Goal: Task Accomplishment & Management: Manage account settings

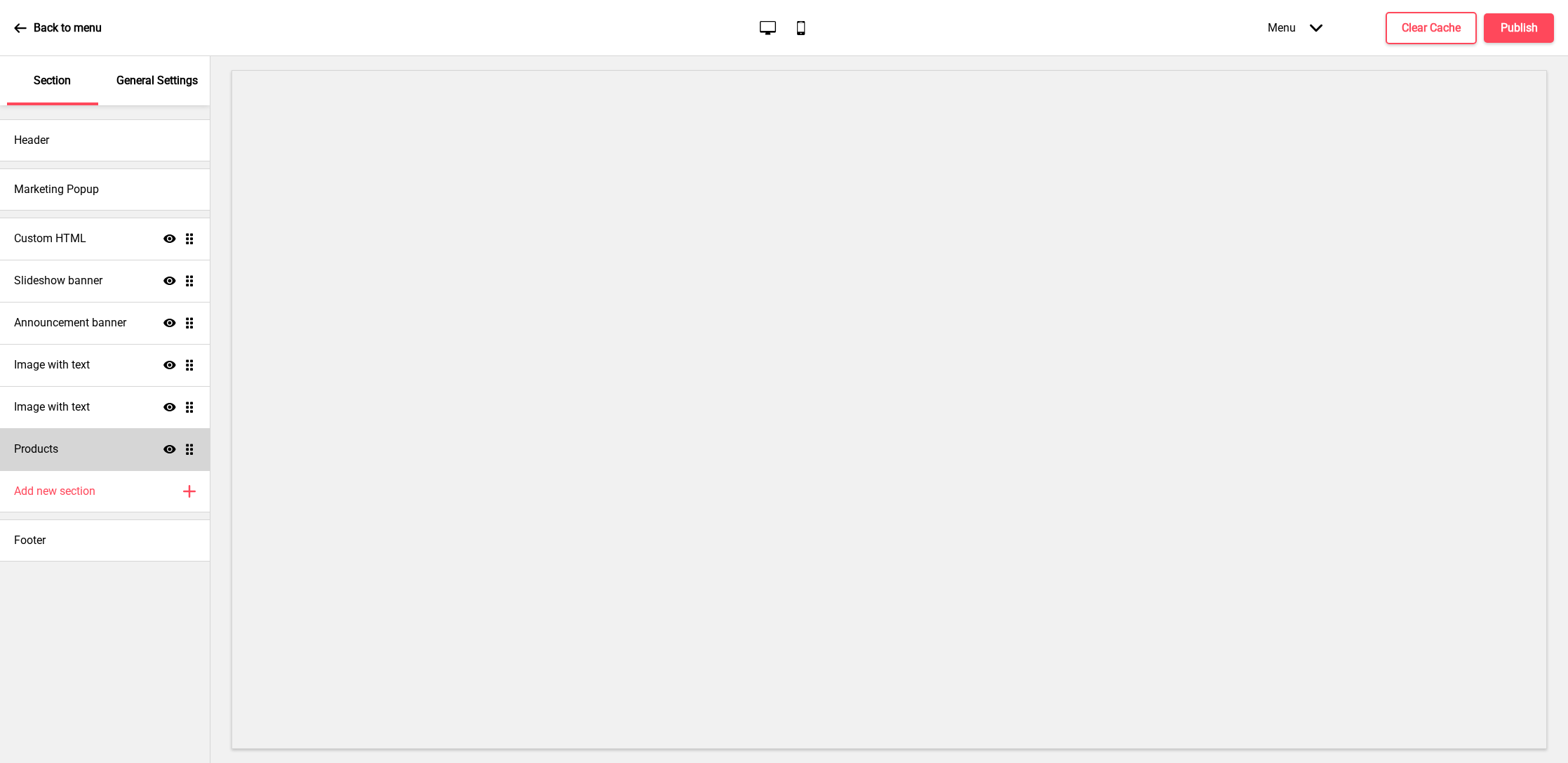
click at [63, 454] on div "Products Show Drag" at bounding box center [105, 449] width 210 height 42
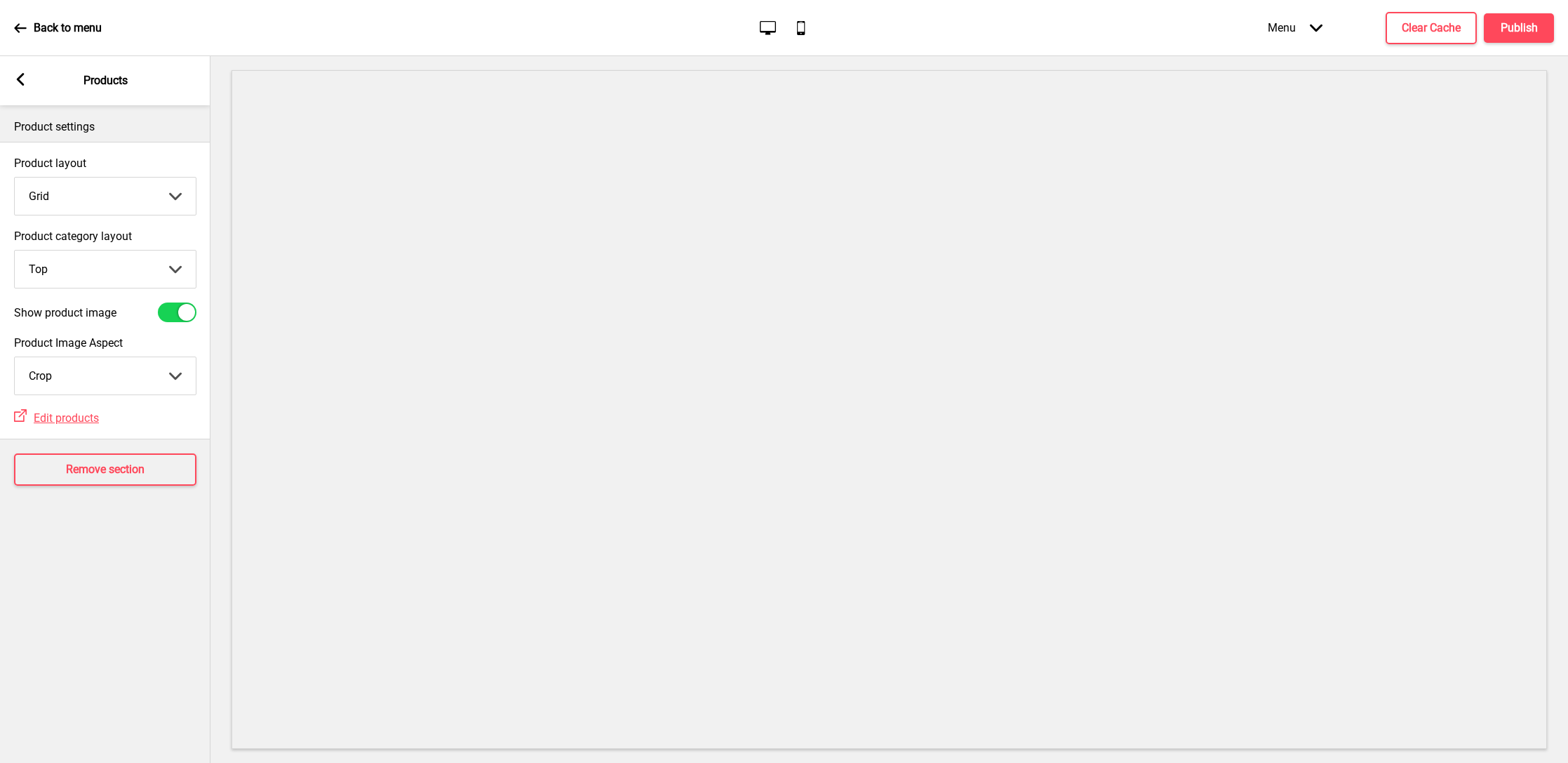
click at [16, 77] on rect at bounding box center [21, 80] width 13 height 13
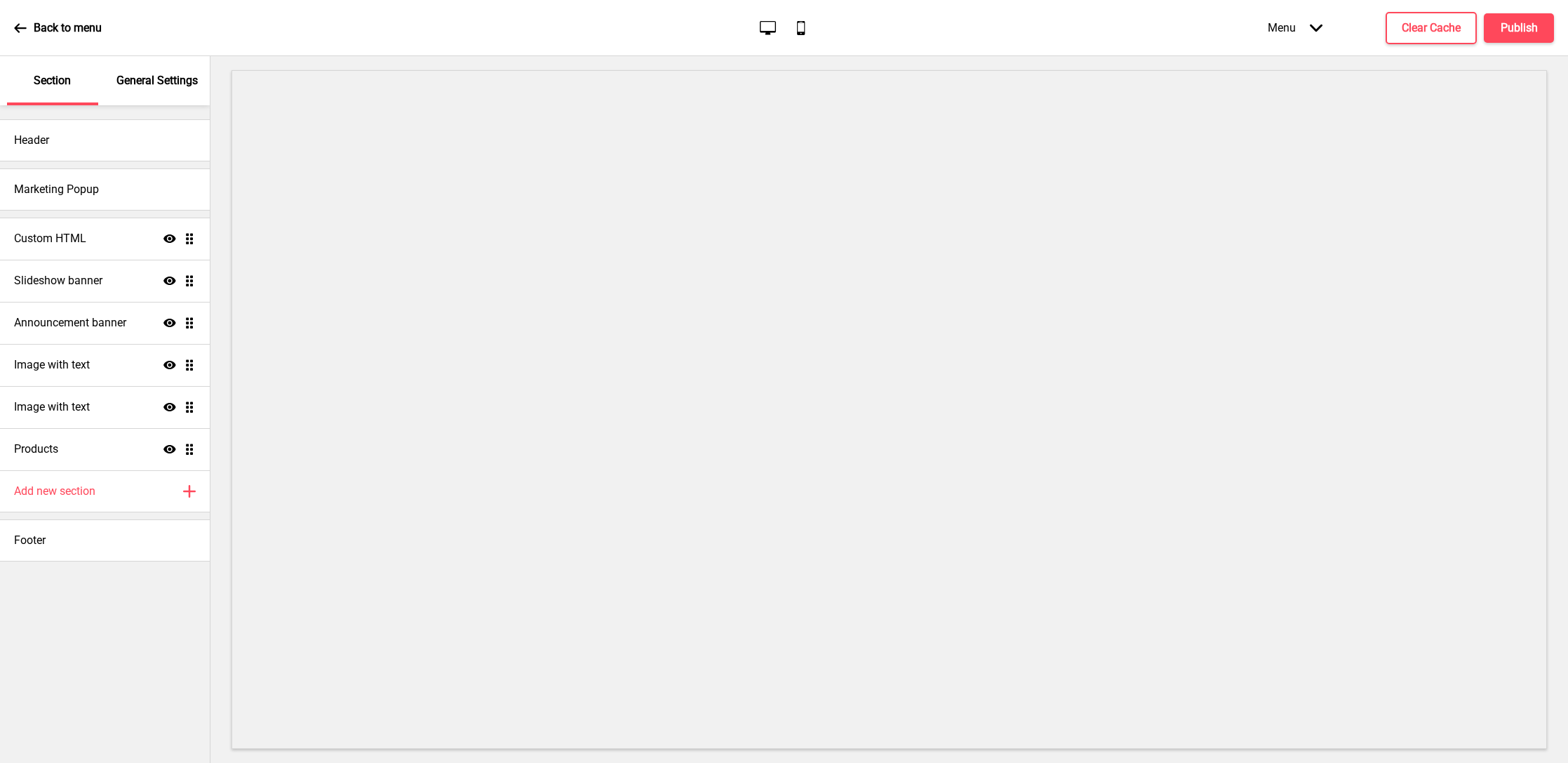
click at [172, 82] on p "General Settings" at bounding box center [158, 81] width 82 height 16
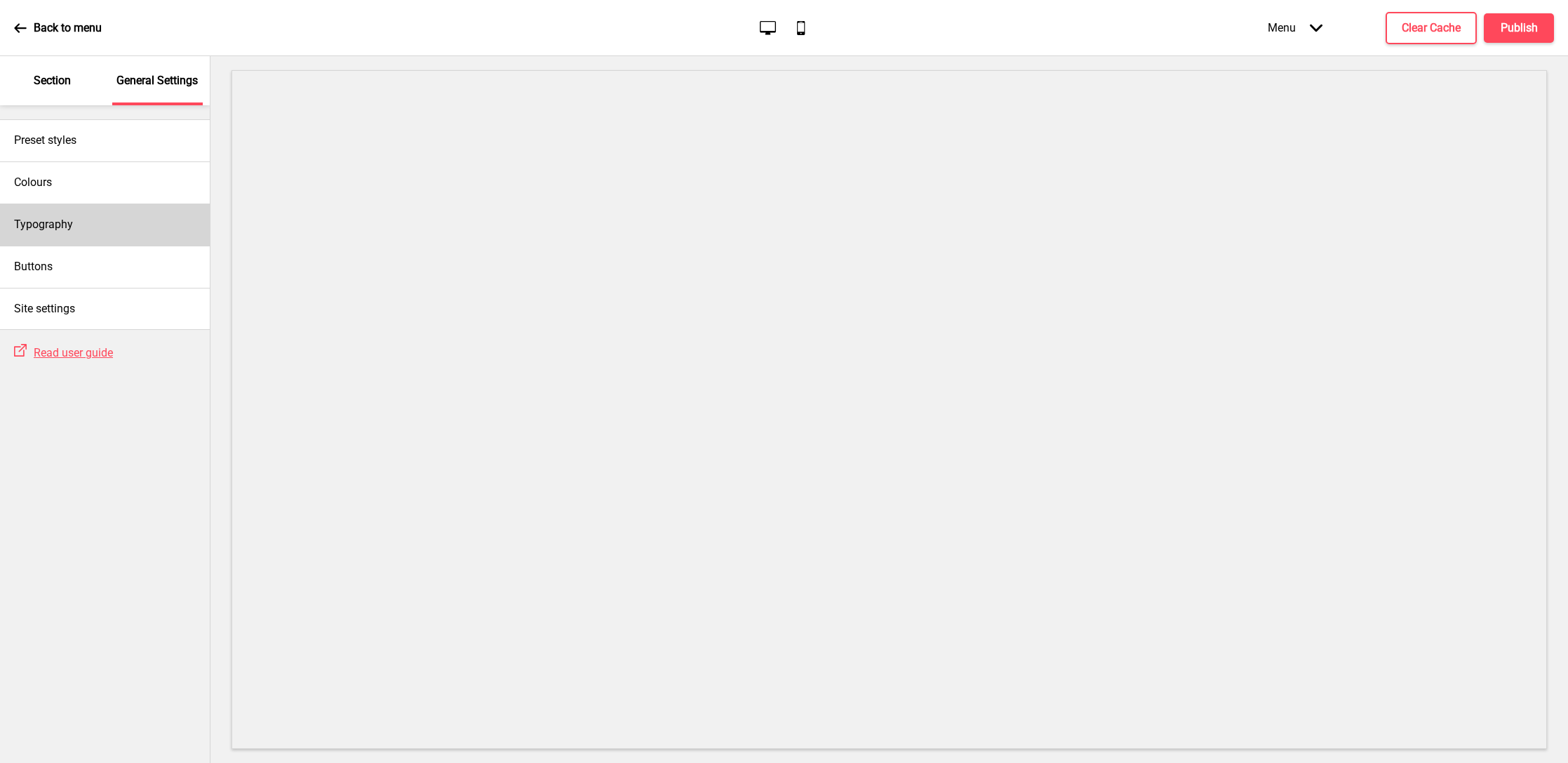
click at [178, 220] on div "Typography" at bounding box center [105, 224] width 210 height 42
select select "Bitter"
select select "Roboto"
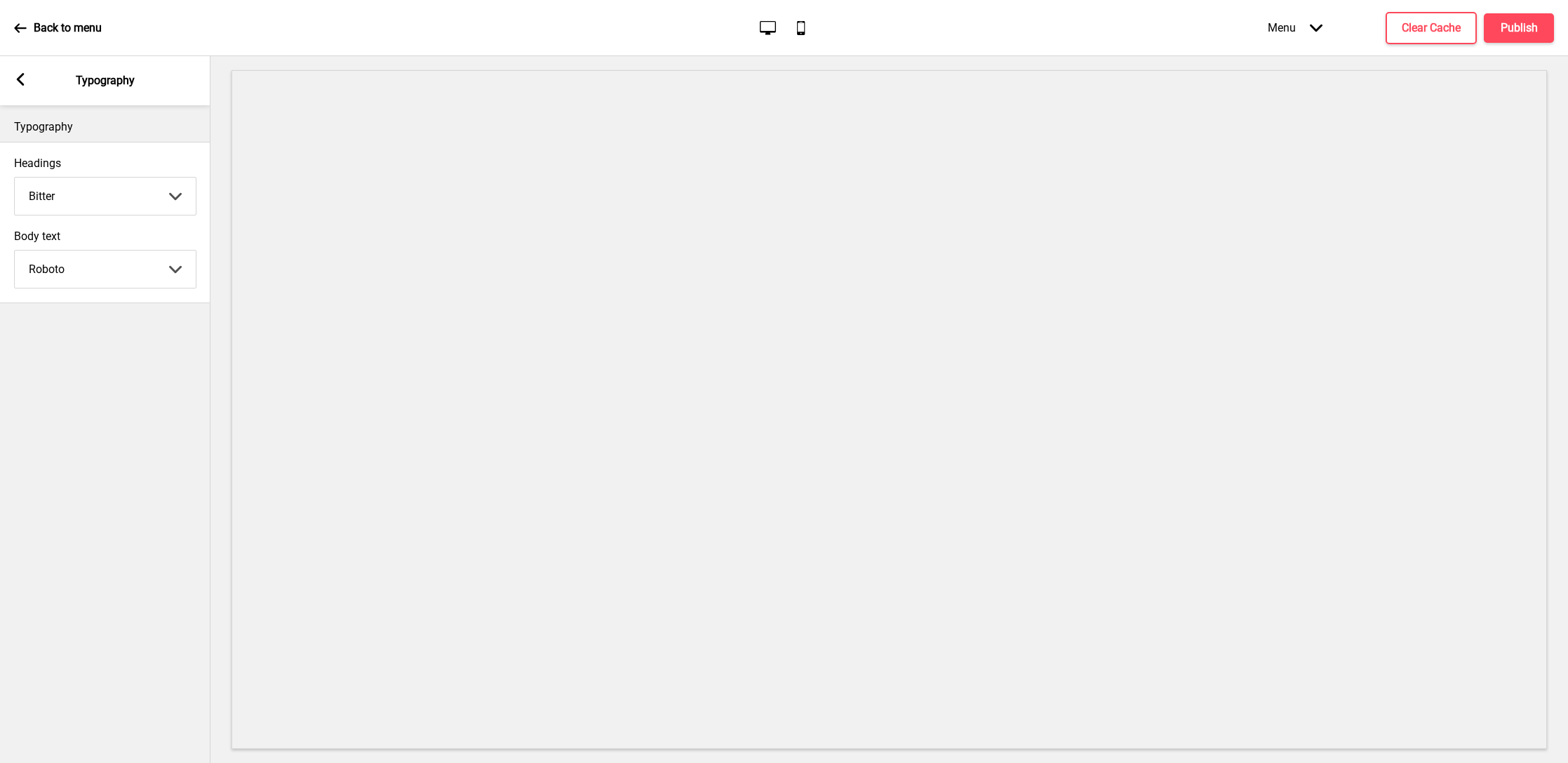
click at [23, 80] on rect at bounding box center [21, 80] width 13 height 13
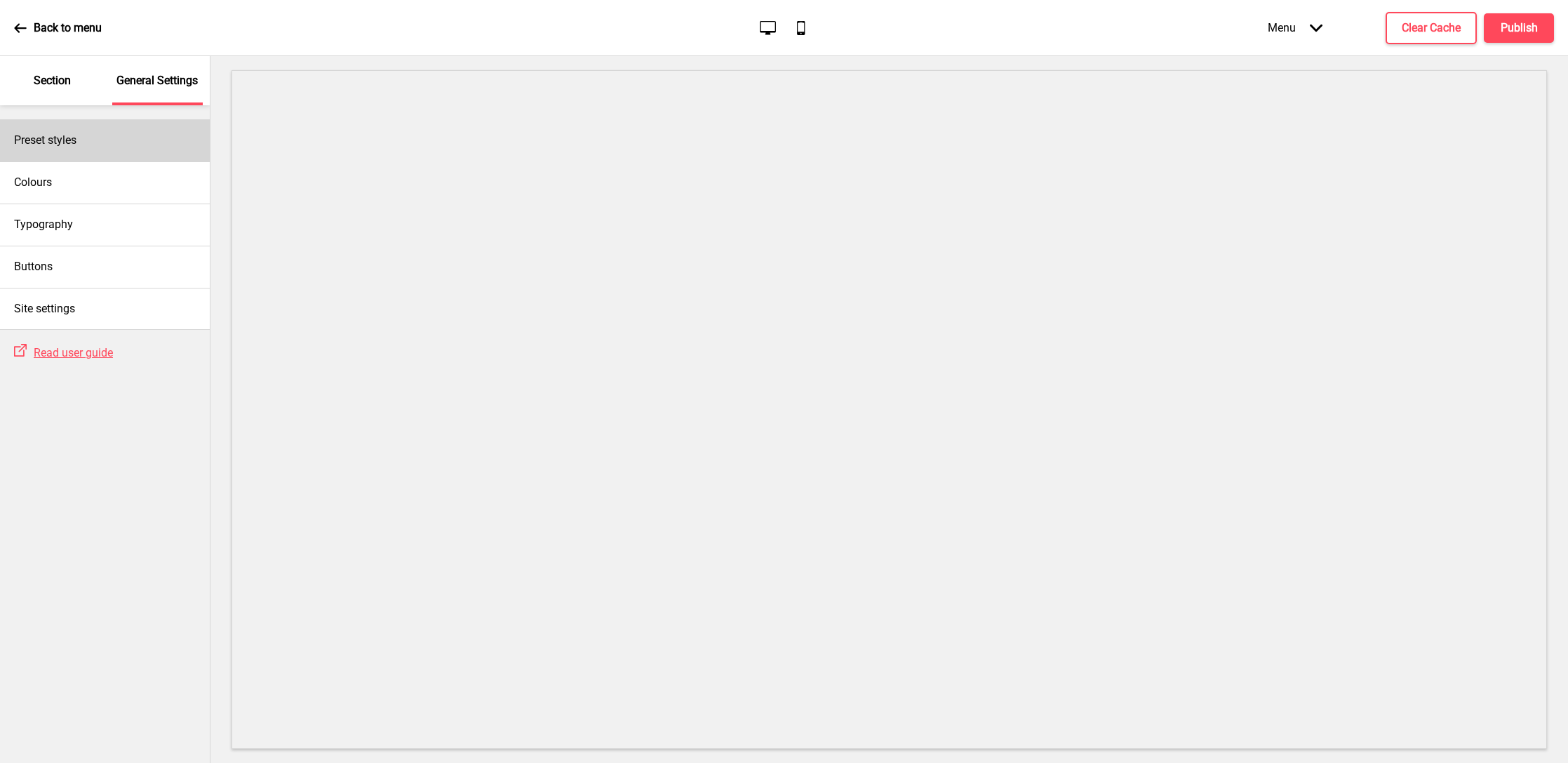
click at [104, 141] on div "Preset styles" at bounding box center [105, 140] width 210 height 42
select select "Custom"
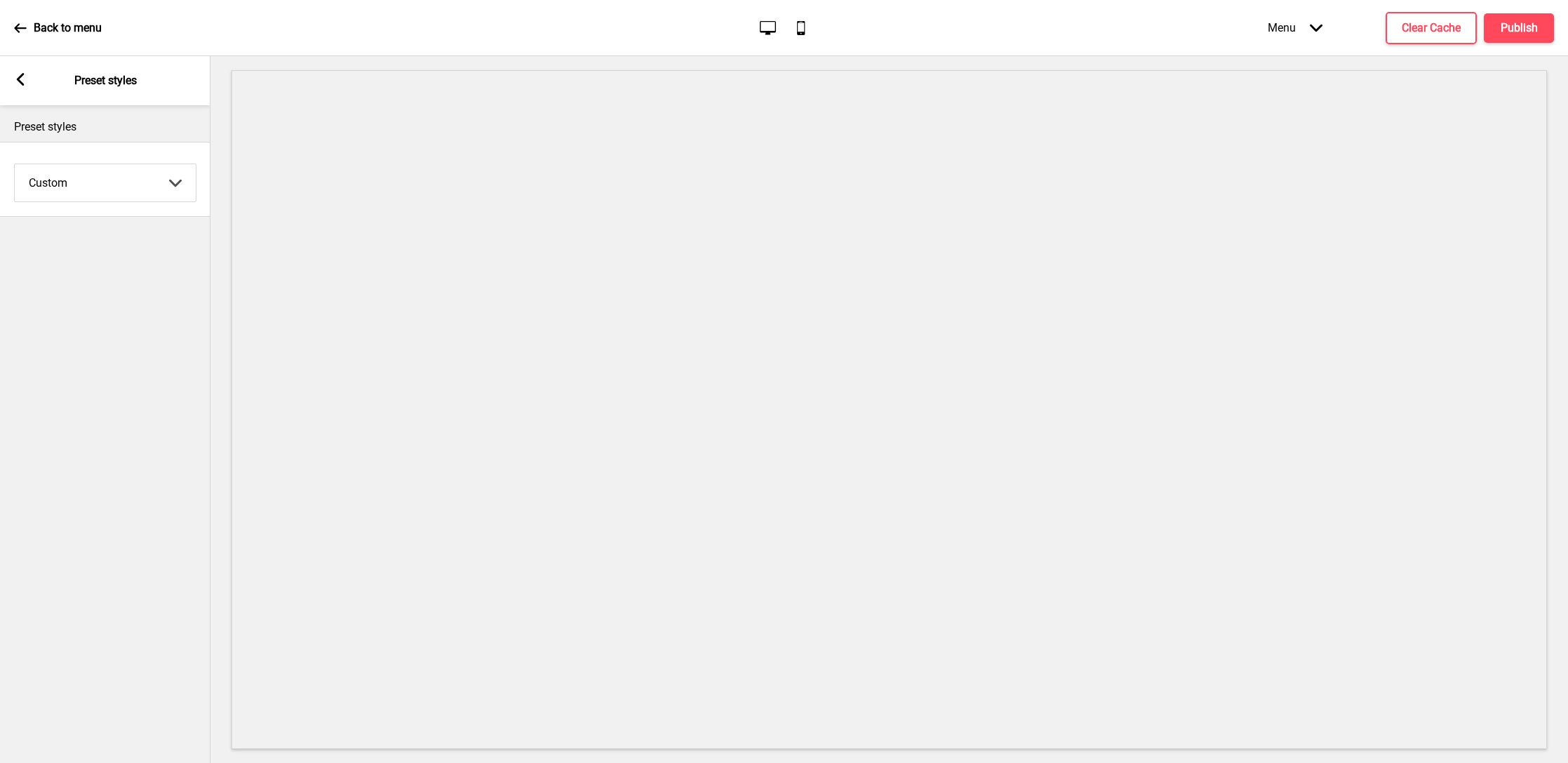
click at [21, 75] on icon at bounding box center [21, 80] width 8 height 13
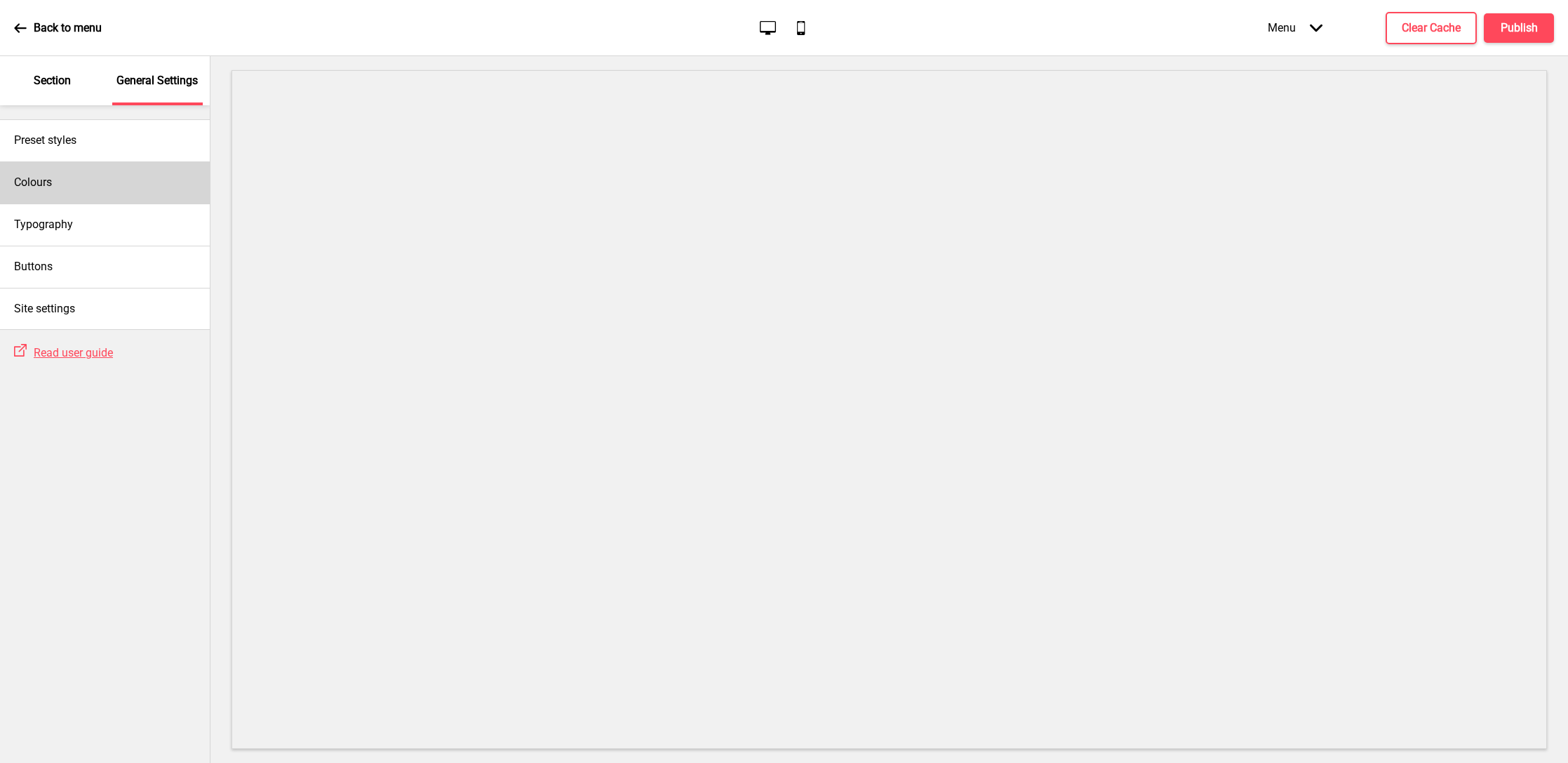
click at [77, 185] on div "Colours" at bounding box center [105, 182] width 210 height 42
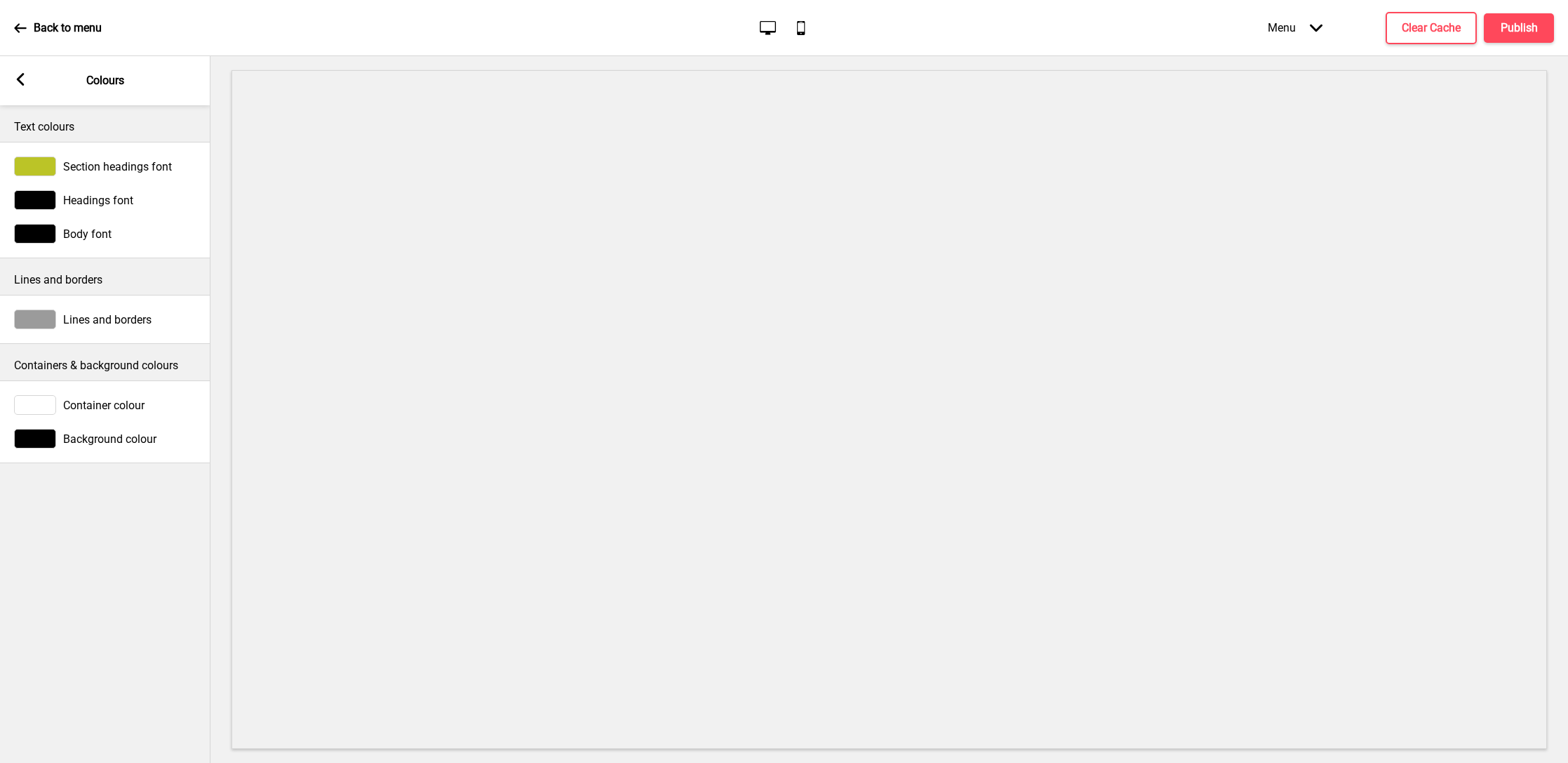
click at [19, 69] on div "Arrow left Colours" at bounding box center [105, 80] width 211 height 49
click at [20, 74] on rect at bounding box center [21, 80] width 13 height 13
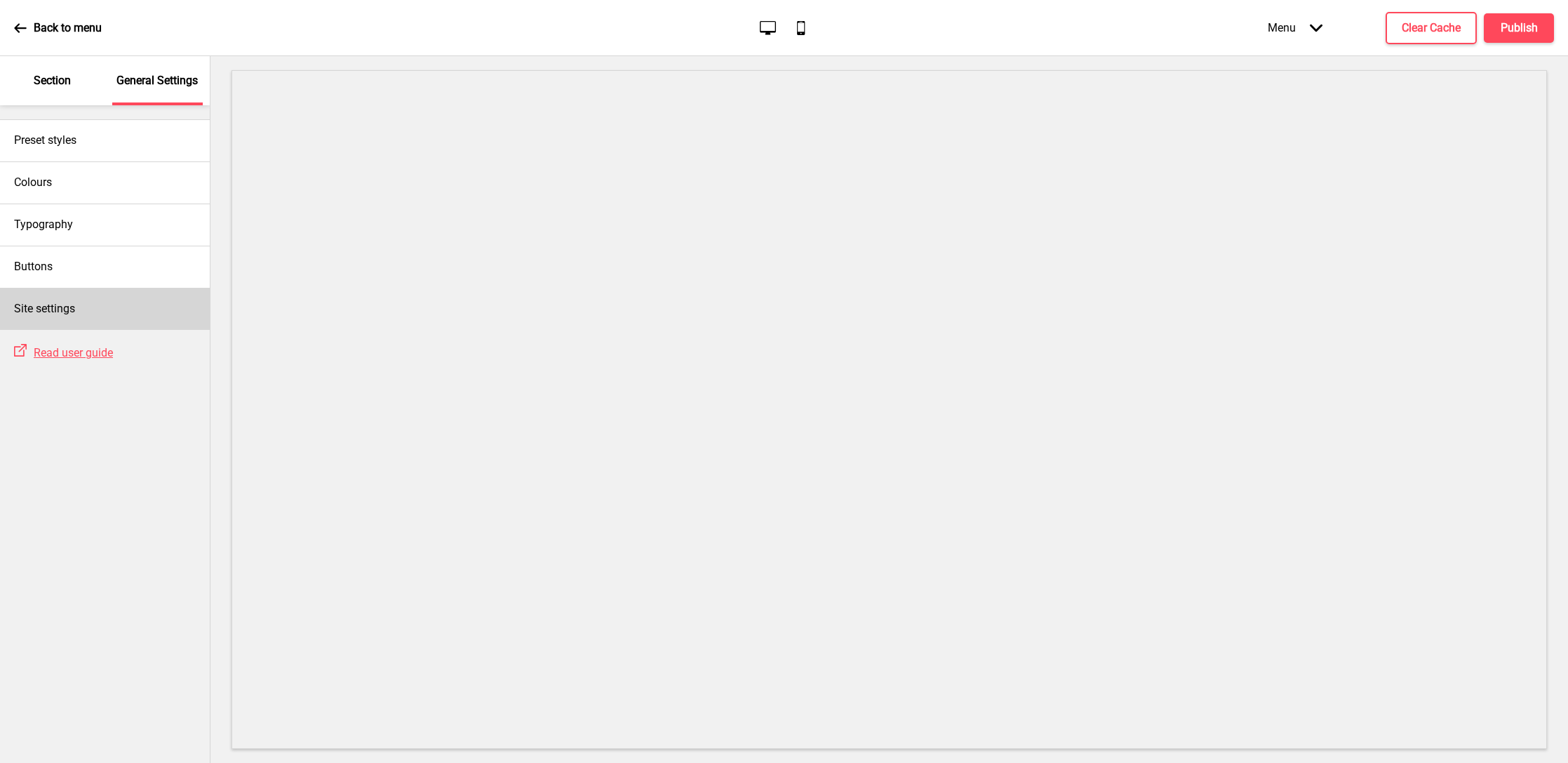
click at [80, 314] on div "Site settings" at bounding box center [105, 309] width 210 height 42
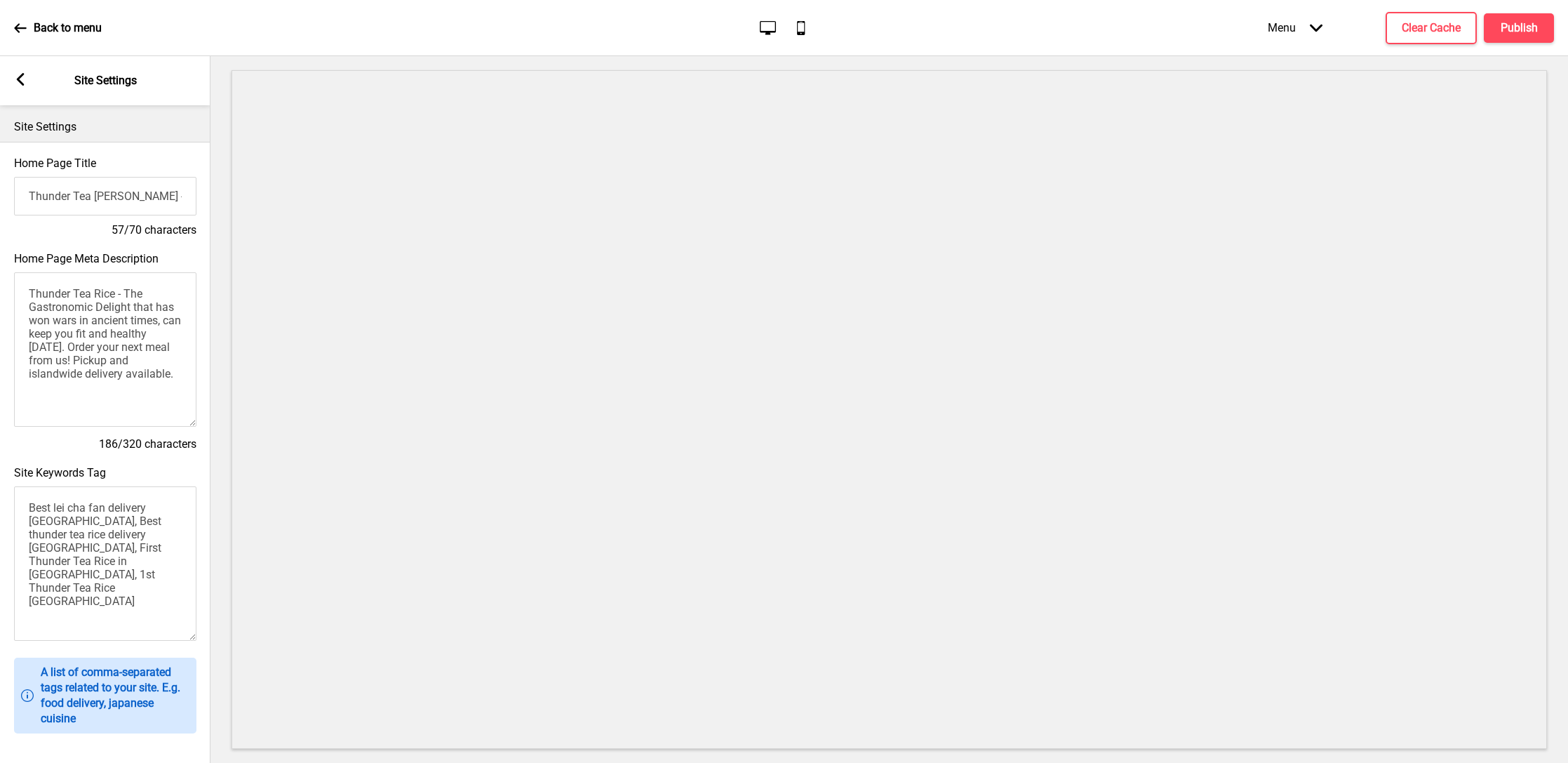
click at [21, 76] on icon at bounding box center [21, 80] width 8 height 13
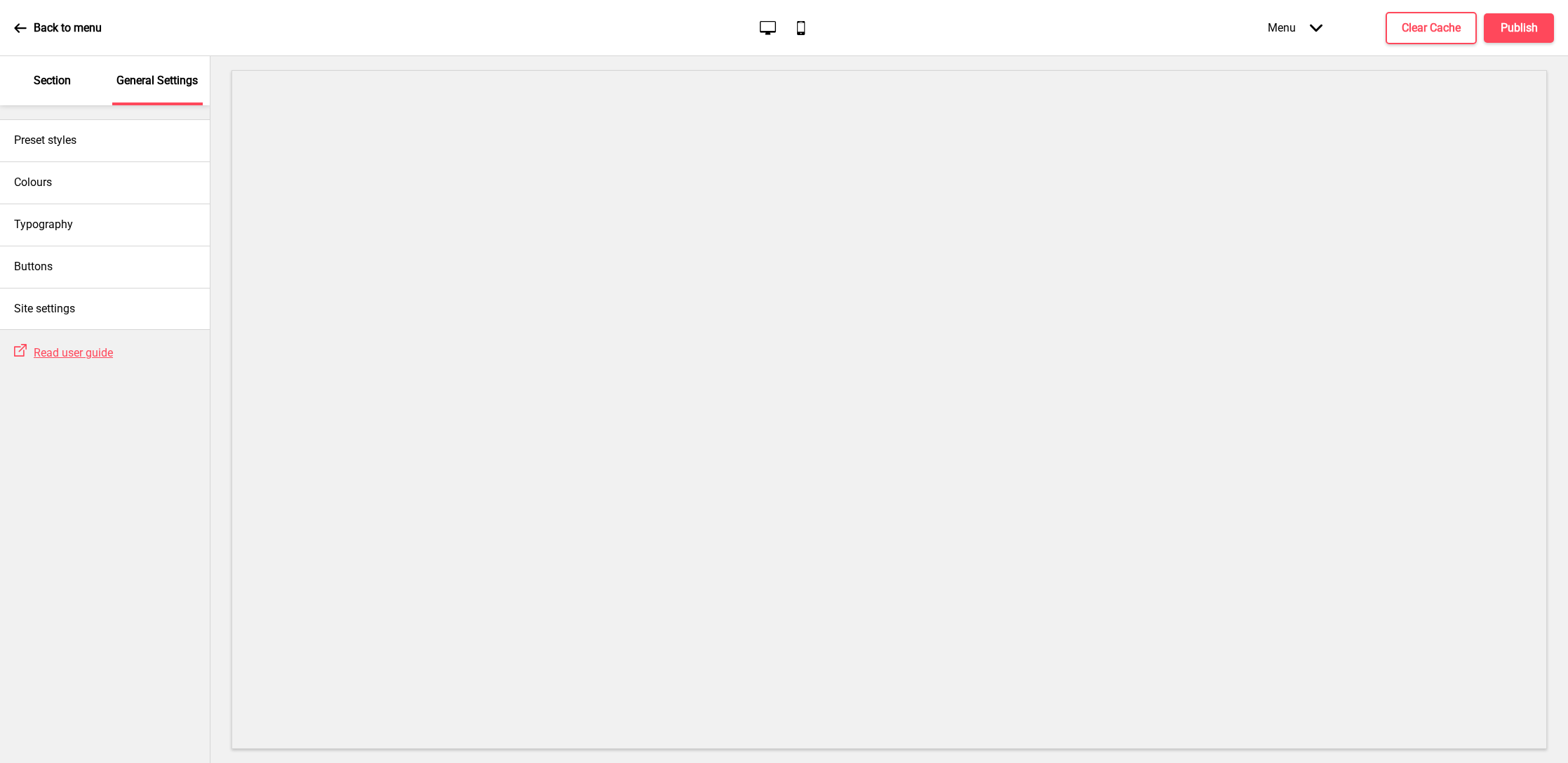
click at [21, 76] on div "Section" at bounding box center [52, 80] width 91 height 49
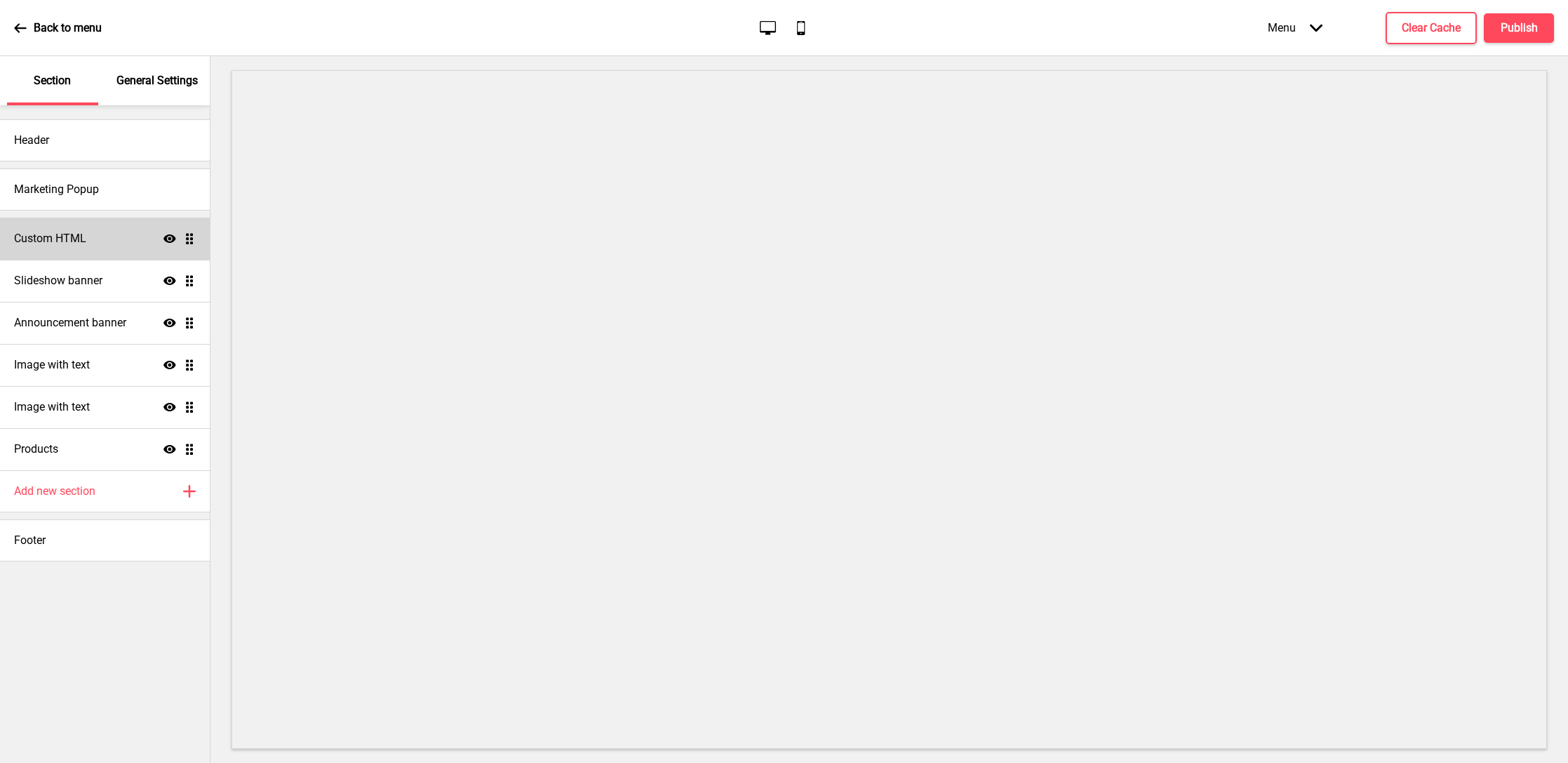
click at [105, 247] on div "Custom HTML Show Drag" at bounding box center [105, 239] width 210 height 42
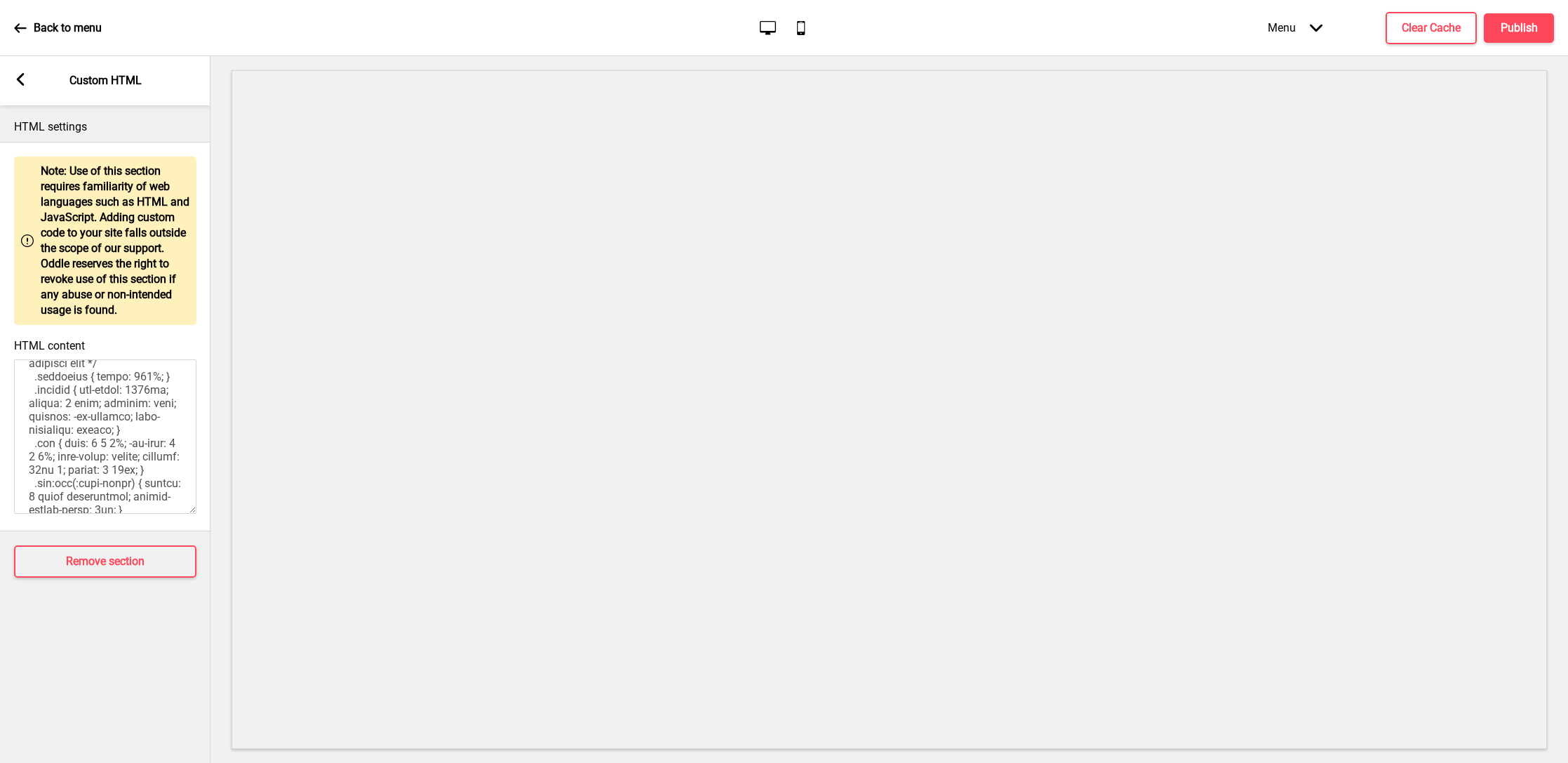
scroll to position [833, 0]
click at [53, 456] on textarea "HTML content" at bounding box center [105, 437] width 183 height 155
click at [46, 459] on textarea "HTML content" at bounding box center [105, 437] width 183 height 155
click at [117, 429] on textarea "HTML content" at bounding box center [105, 437] width 183 height 155
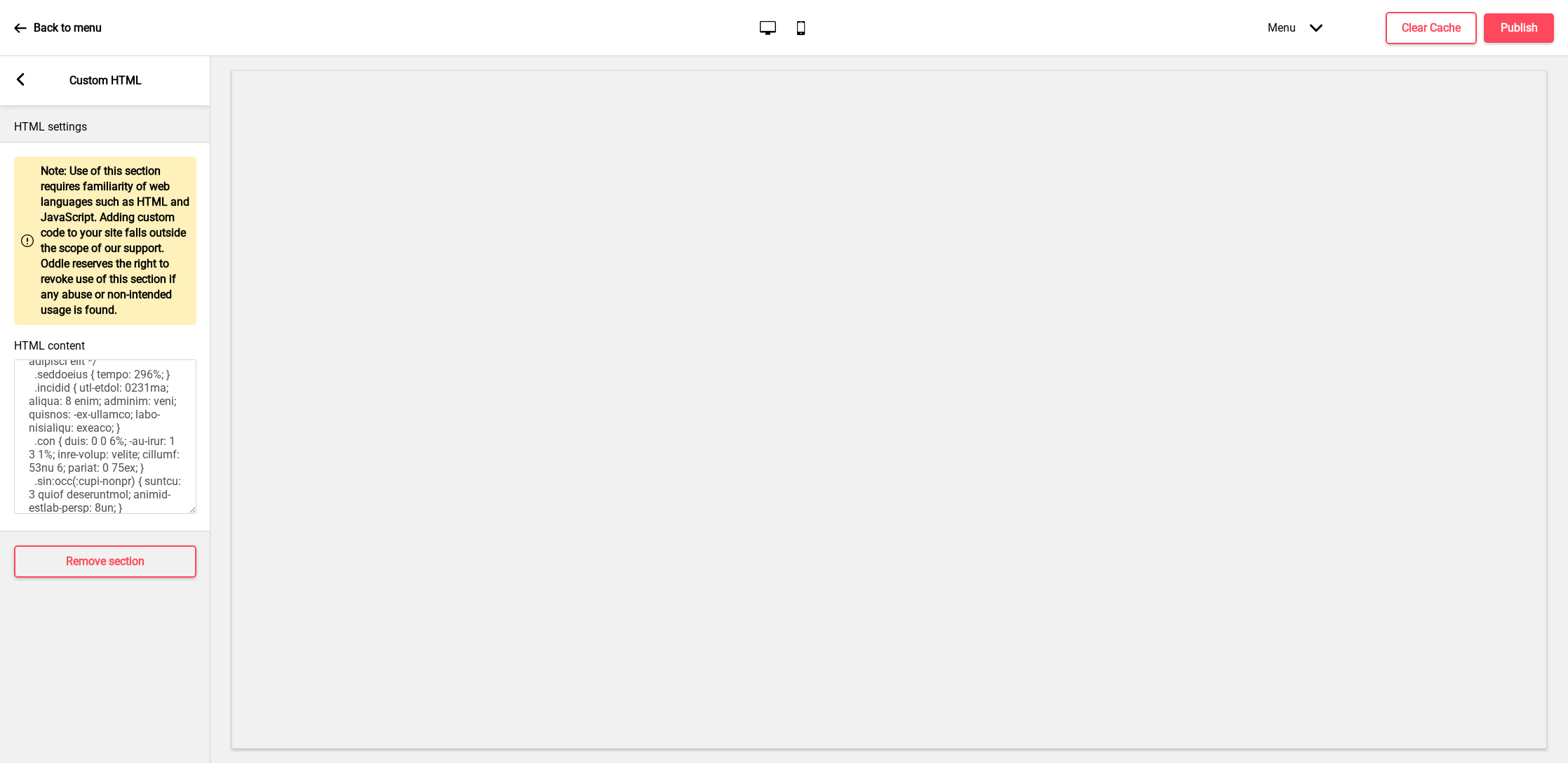
click at [42, 462] on textarea "HTML content" at bounding box center [105, 437] width 183 height 155
click at [102, 428] on textarea "HTML content" at bounding box center [105, 437] width 183 height 155
type textarea "<!-- Version 1.1 --> <style> /* Please replace #annoucement-x with another id i…"
click at [26, 85] on rect at bounding box center [21, 80] width 13 height 13
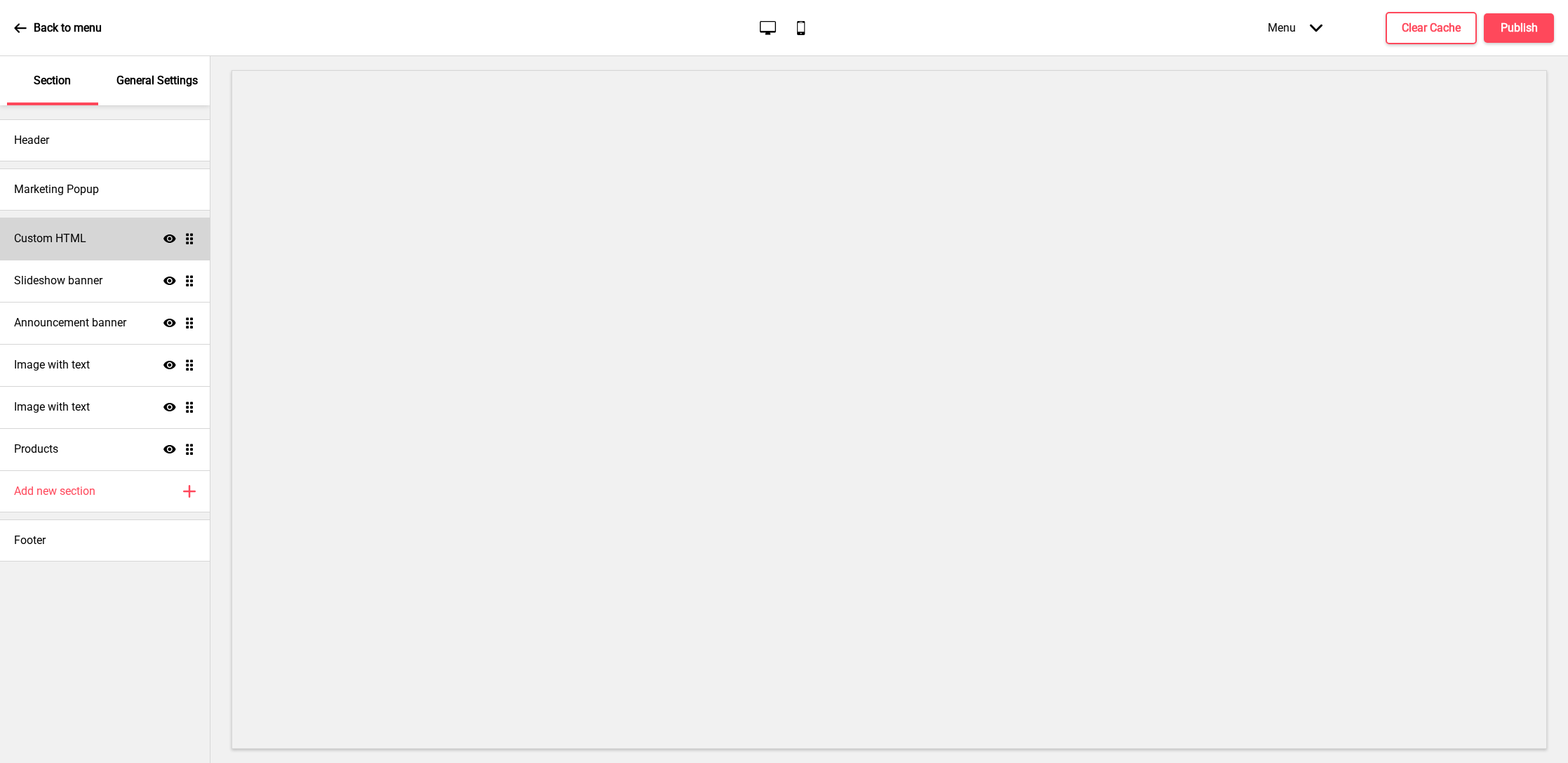
click at [106, 226] on div "Custom HTML Show Drag" at bounding box center [105, 239] width 210 height 42
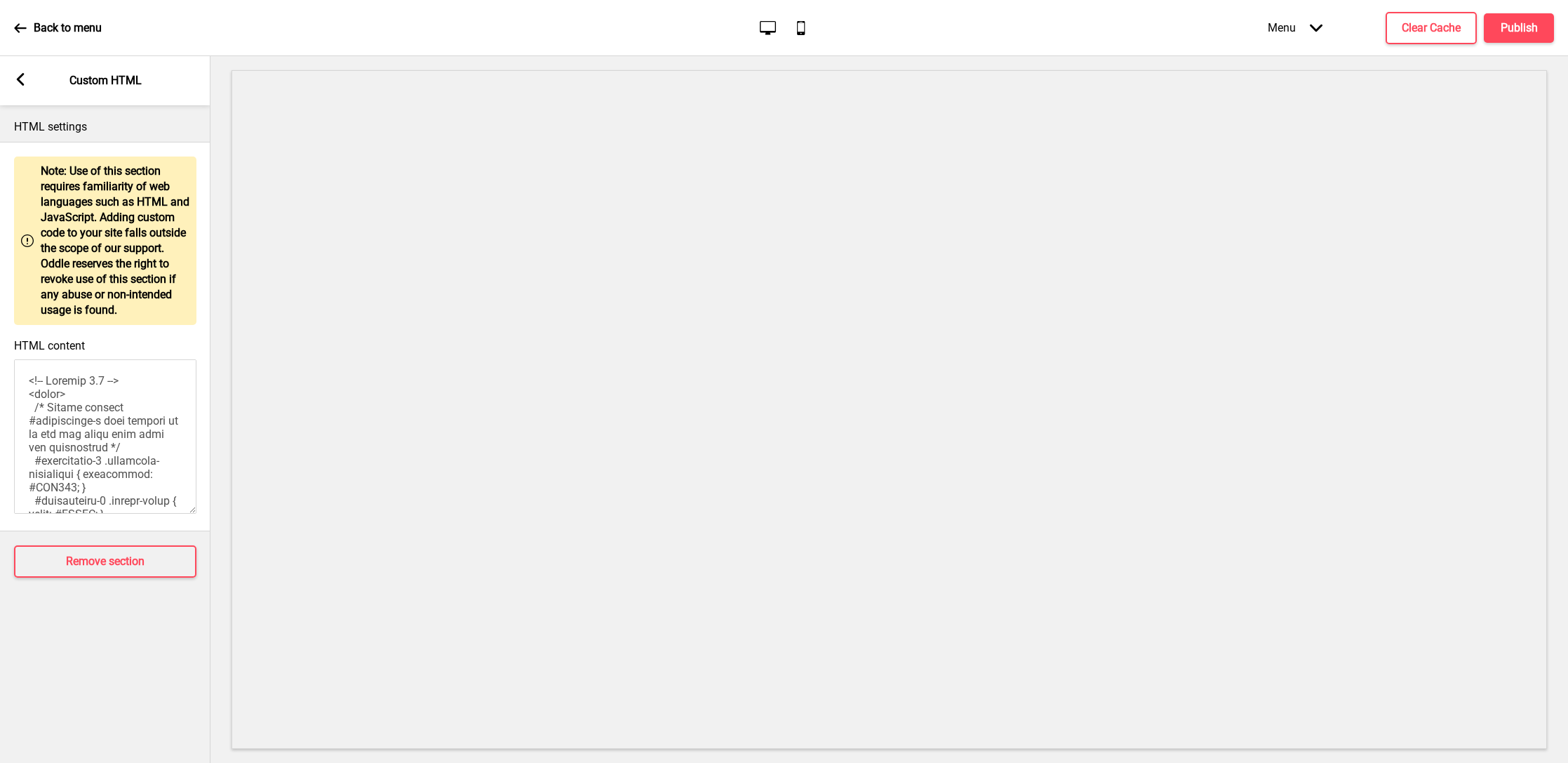
scroll to position [0, 0]
click at [17, 76] on rect at bounding box center [21, 80] width 13 height 13
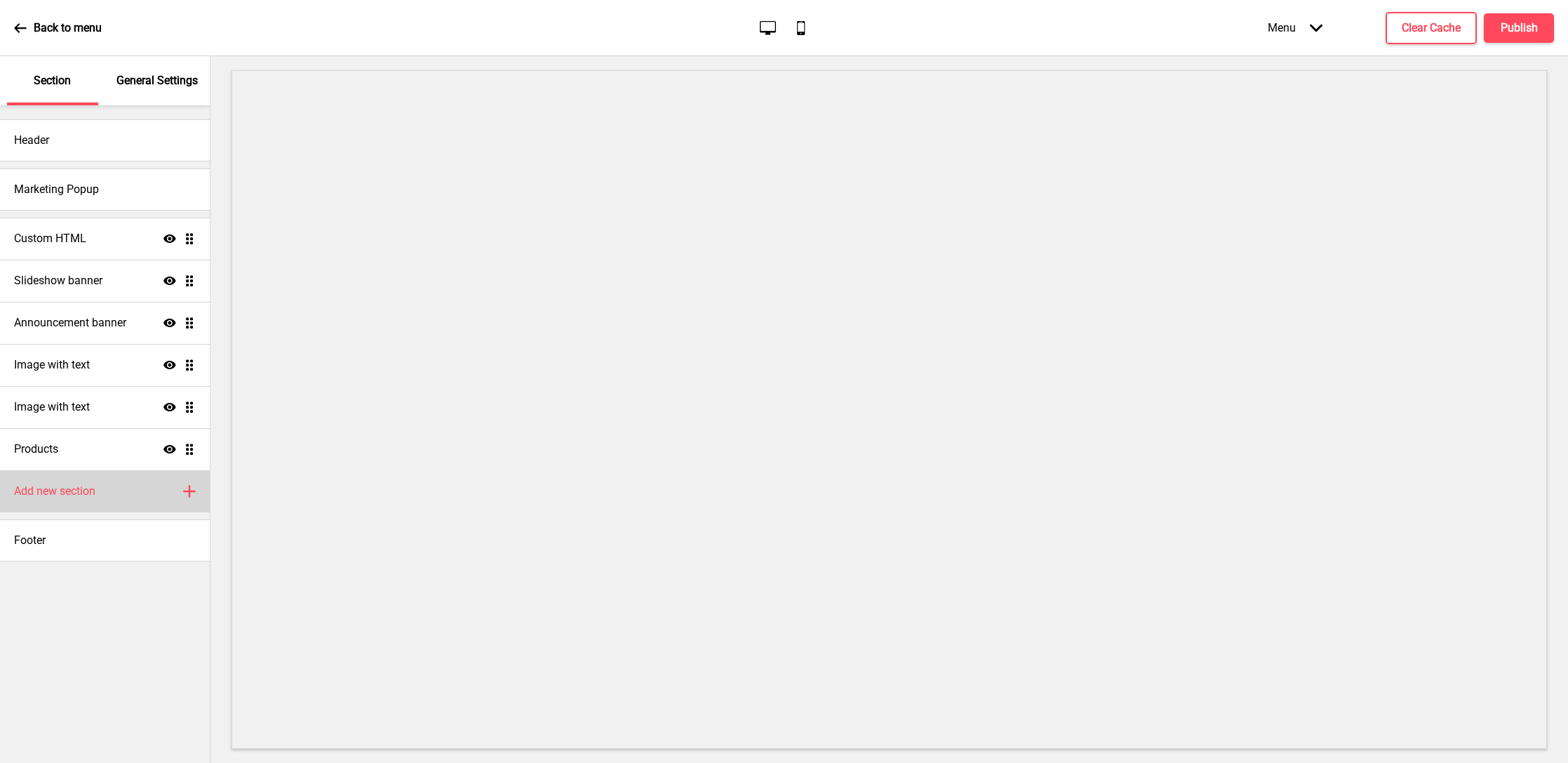
click at [124, 485] on div "Add new section Plus" at bounding box center [105, 491] width 210 height 42
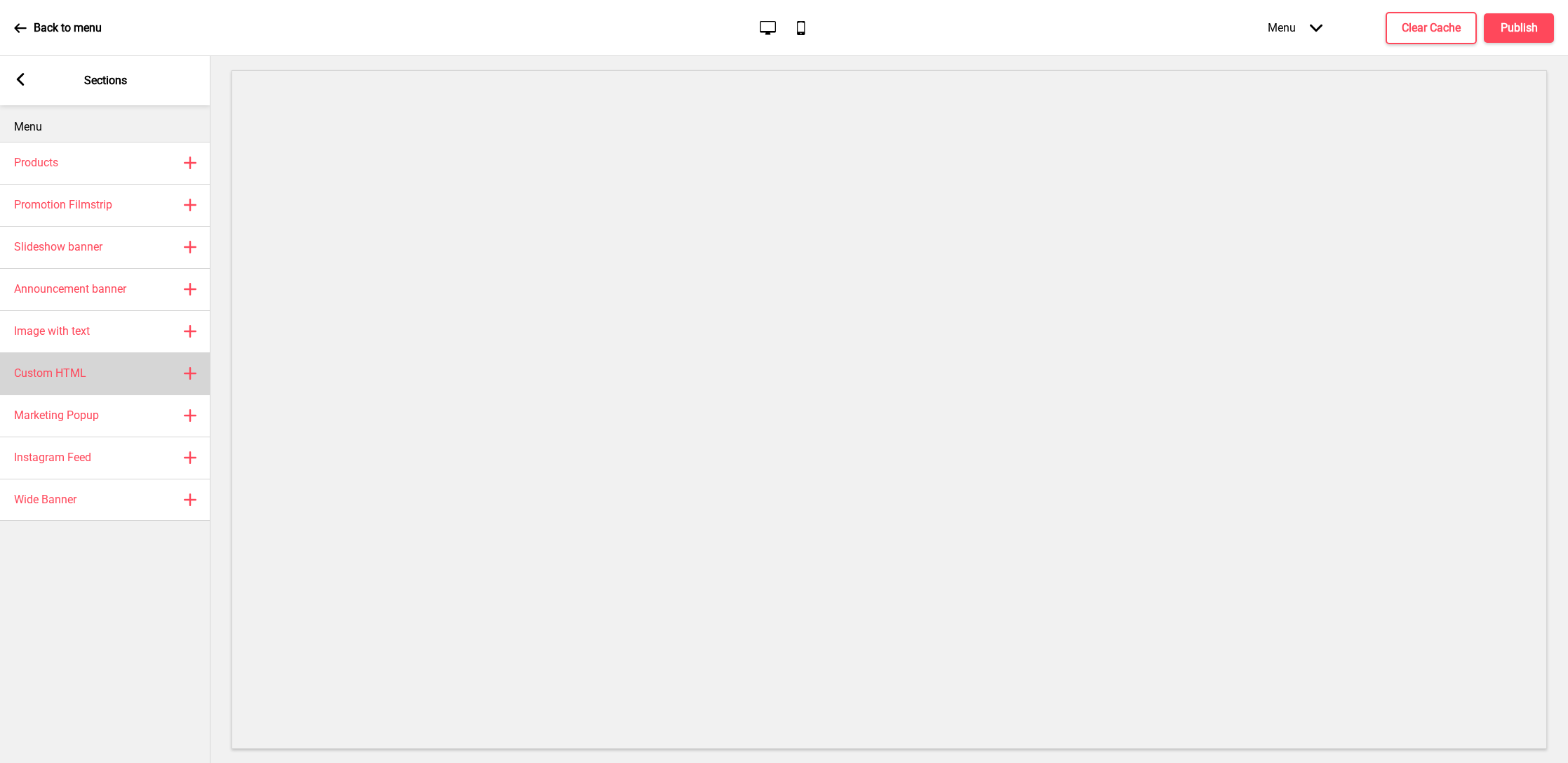
scroll to position [1, 0]
click at [107, 373] on div "Custom HTML Plus" at bounding box center [105, 373] width 211 height 42
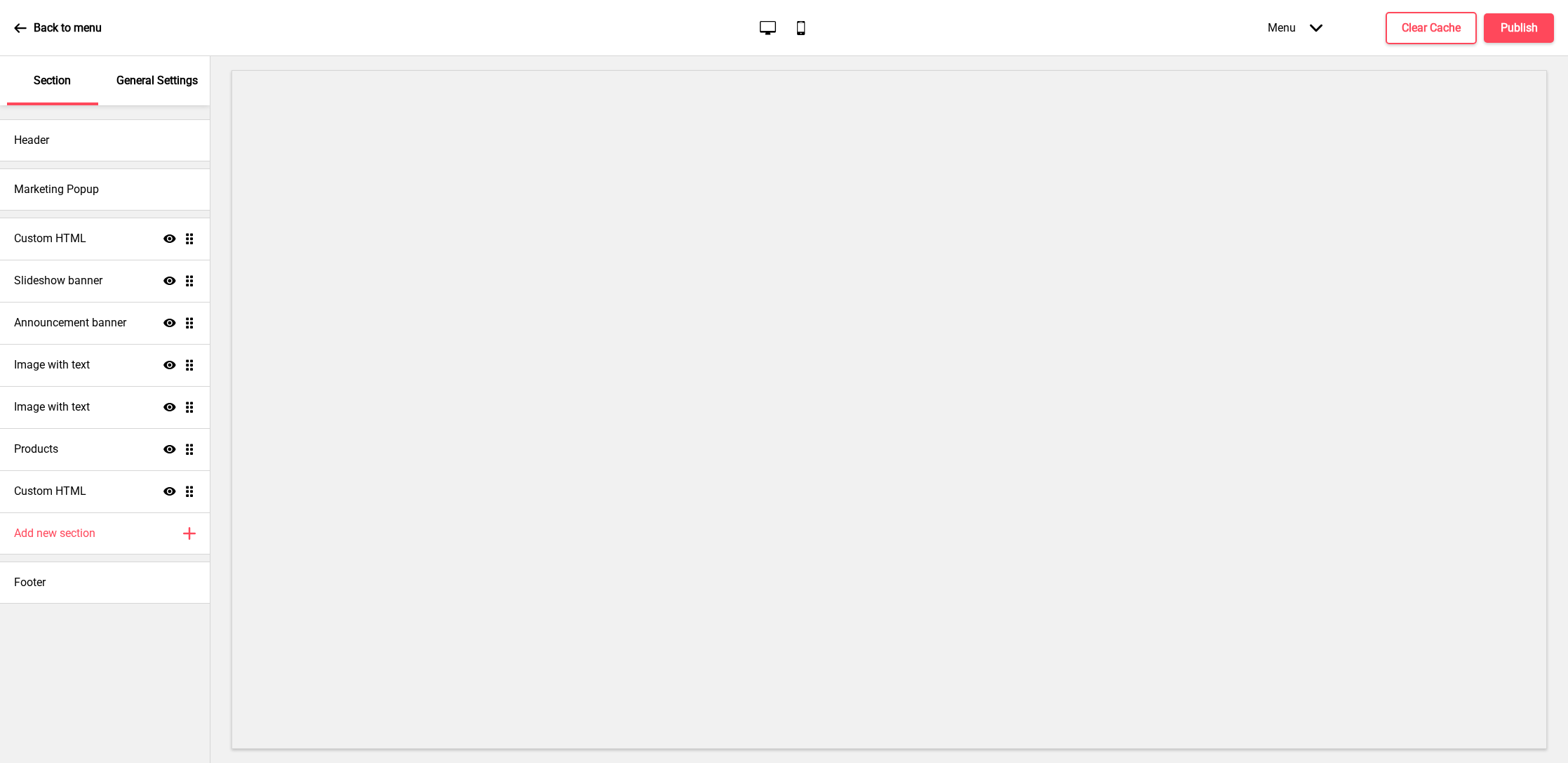
scroll to position [0, 0]
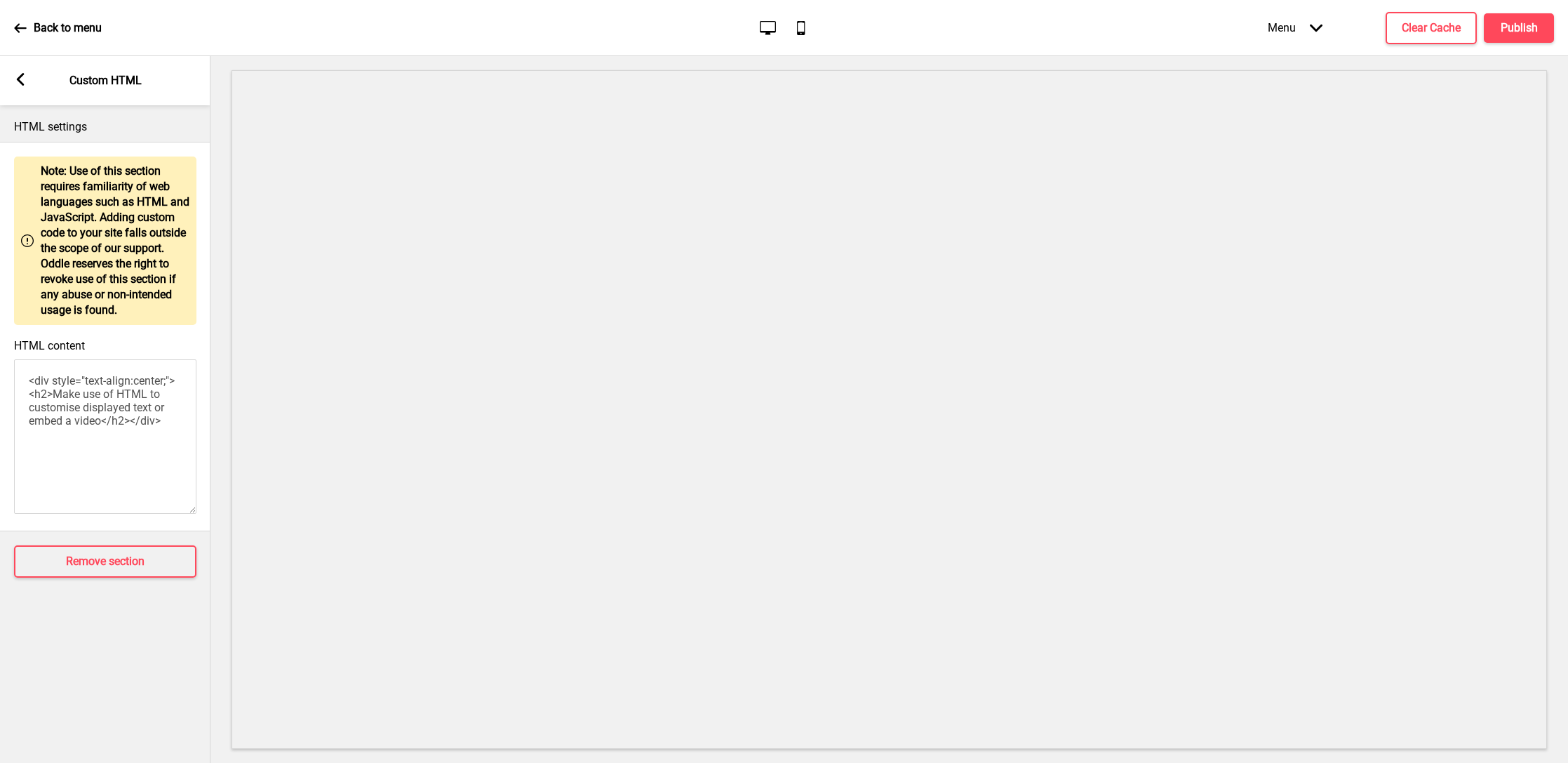
click at [153, 424] on textarea "<div style="text-align:center;"><h2>Make use of HTML to customise displayed tex…" at bounding box center [105, 437] width 183 height 155
click at [17, 80] on icon at bounding box center [21, 80] width 8 height 13
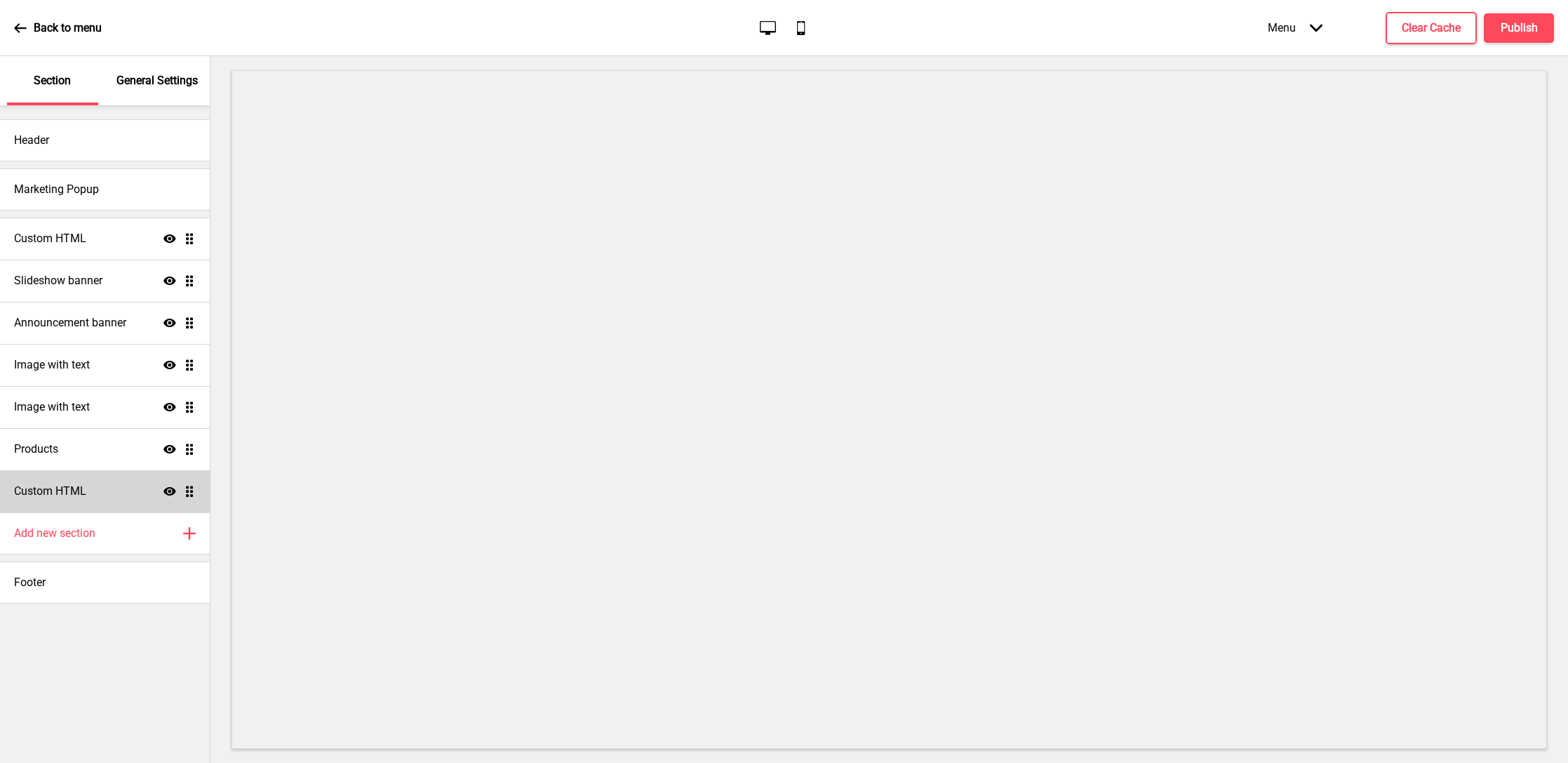
click at [141, 493] on div "Custom HTML Show Drag" at bounding box center [105, 491] width 210 height 42
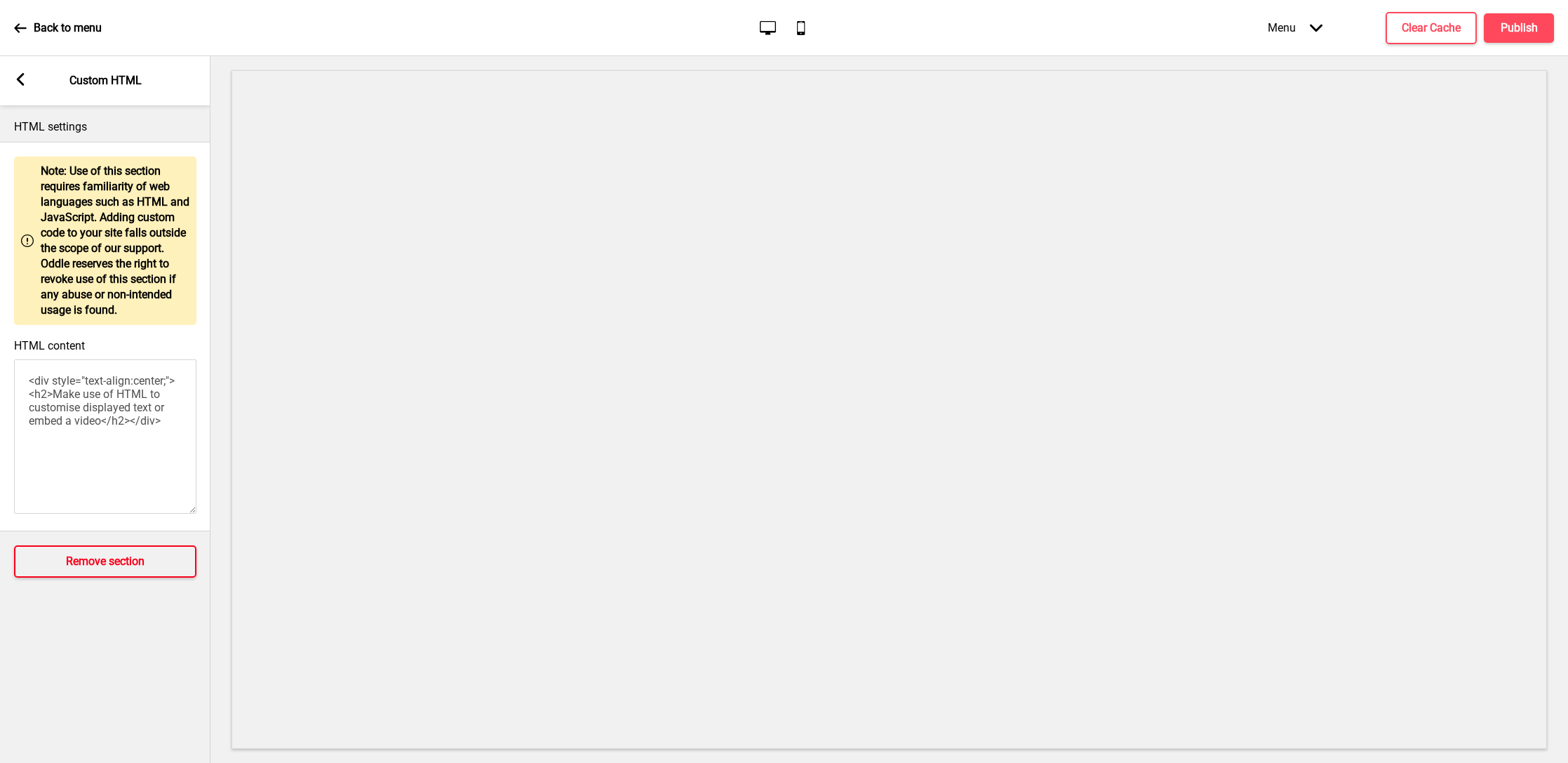
click at [134, 569] on h4 "Remove section" at bounding box center [105, 562] width 79 height 16
